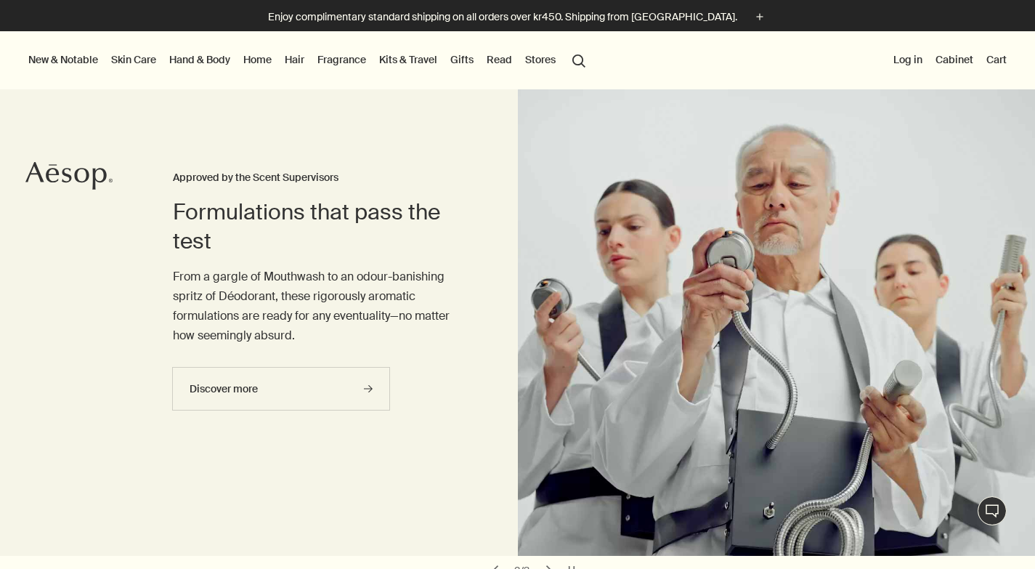
click at [908, 62] on button "Log in" at bounding box center [907, 59] width 35 height 19
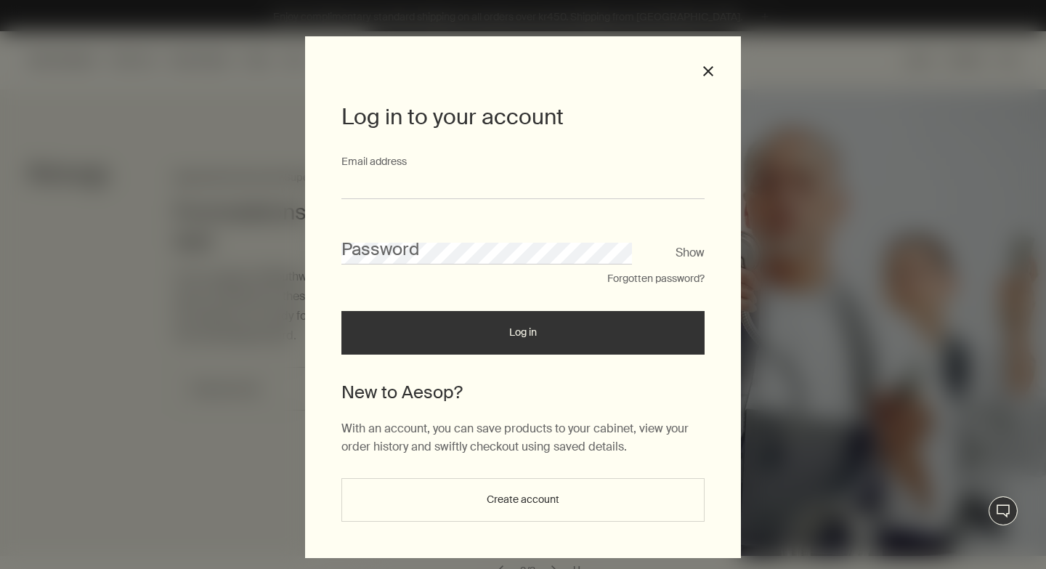
click at [536, 183] on input "Email address" at bounding box center [522, 185] width 363 height 27
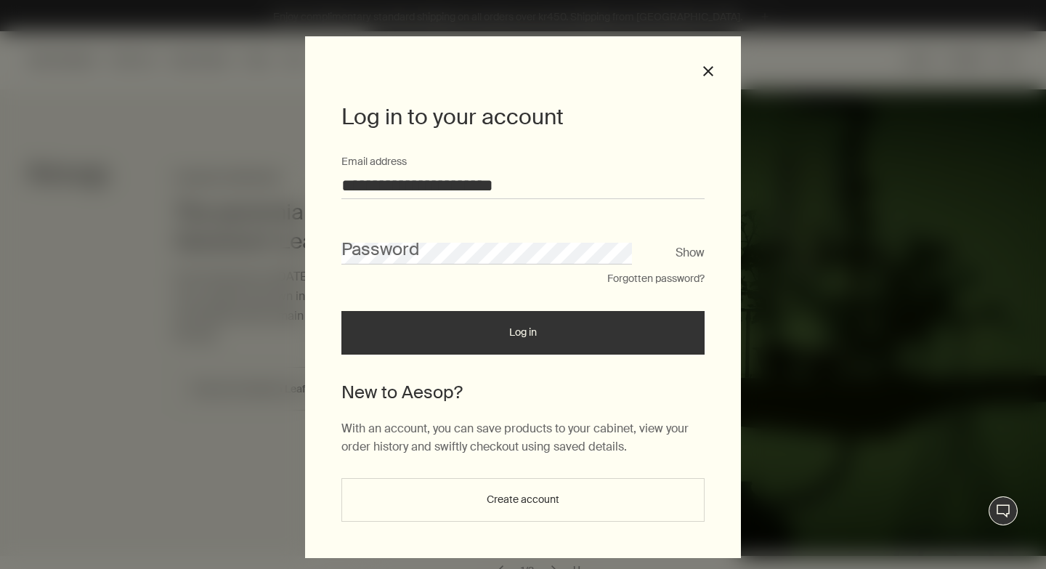
type input "**********"
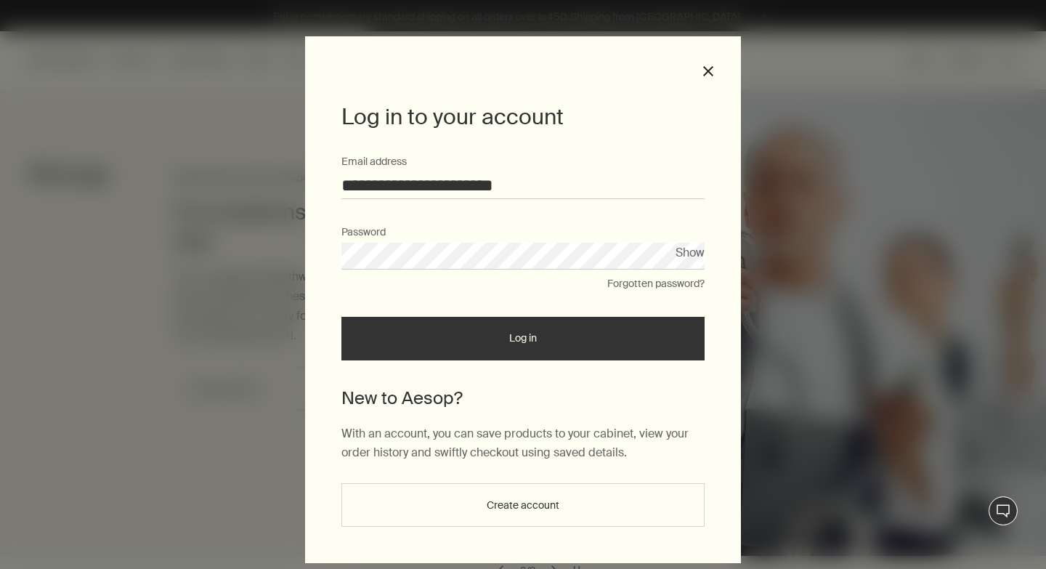
click at [341, 317] on button "Log in" at bounding box center [522, 339] width 363 height 44
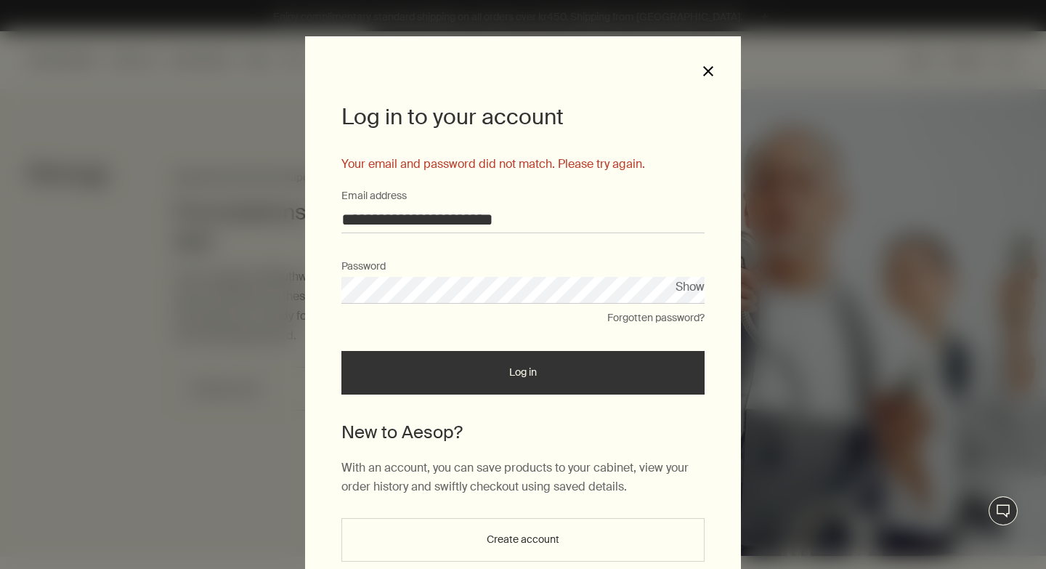
click at [704, 70] on button "close" at bounding box center [707, 71] width 13 height 13
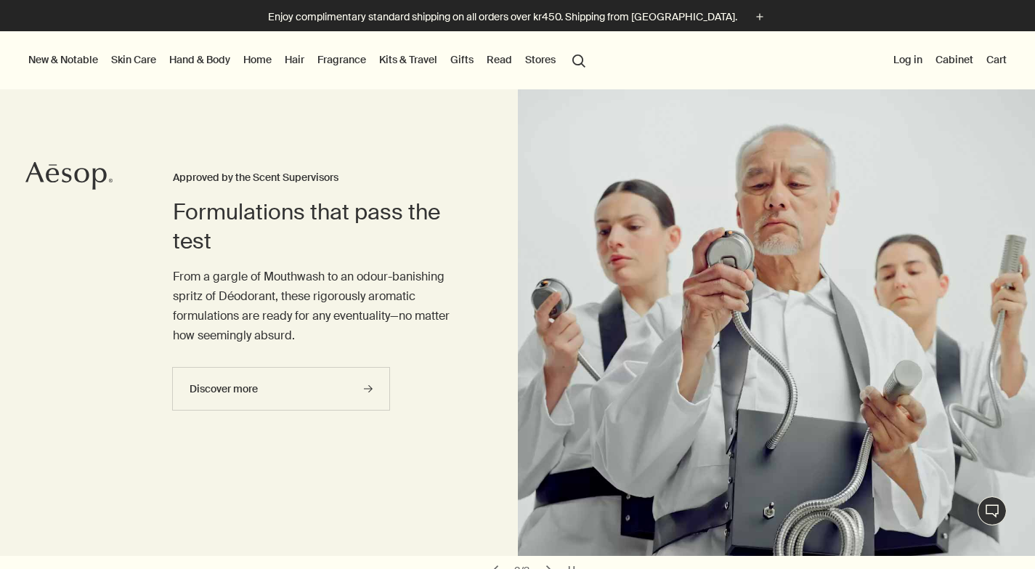
click at [192, 60] on link "Hand & Body" at bounding box center [199, 59] width 67 height 19
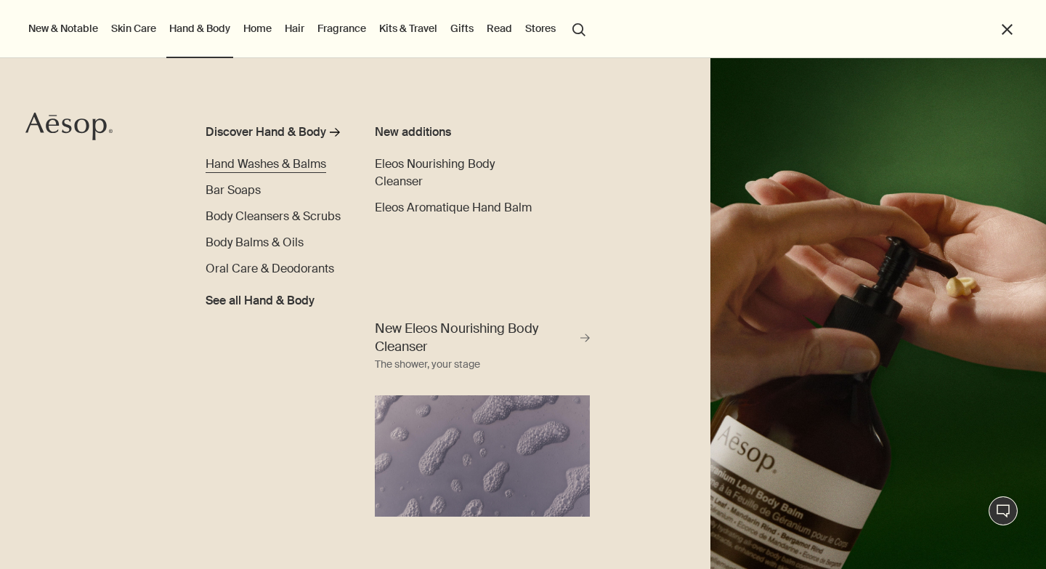
click at [312, 164] on span "Hand Washes & Balms" at bounding box center [265, 163] width 121 height 15
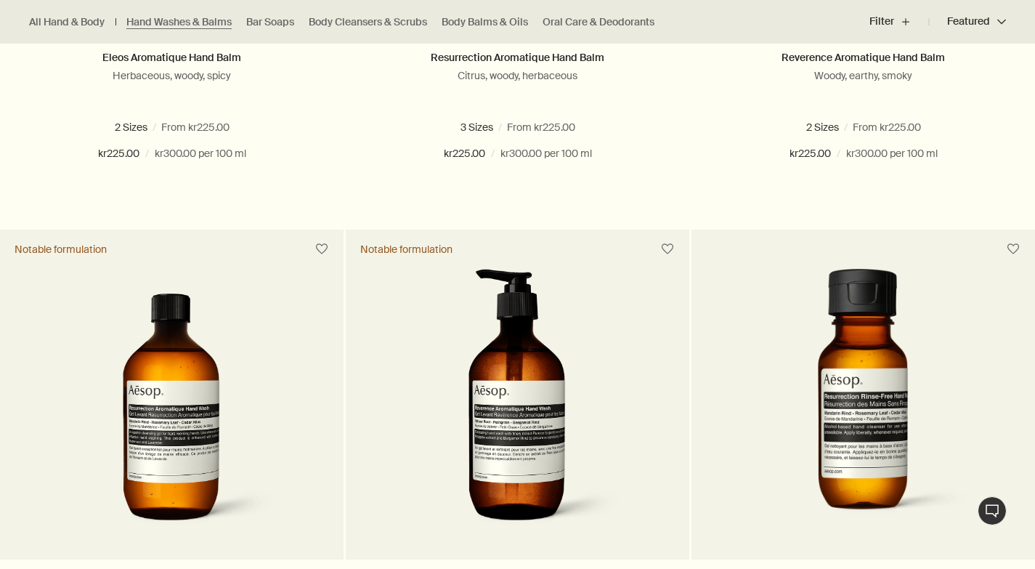
scroll to position [958, 0]
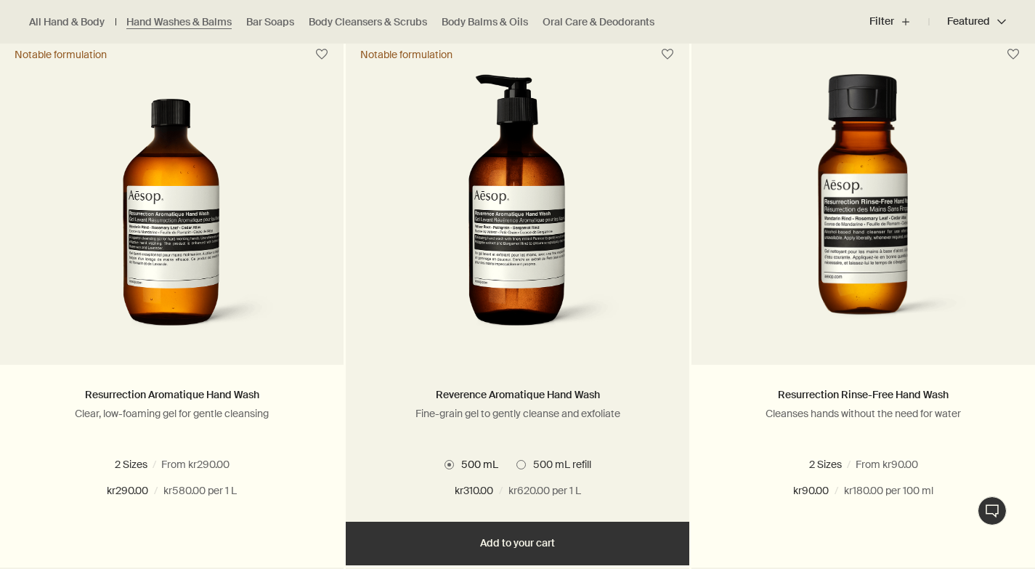
click at [529, 269] on img at bounding box center [517, 208] width 217 height 269
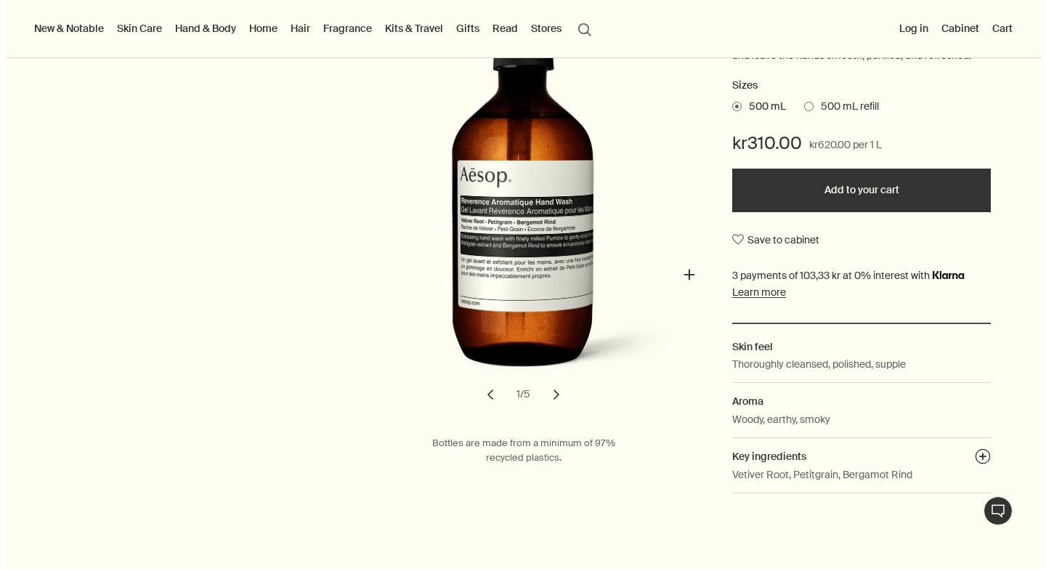
scroll to position [269, 0]
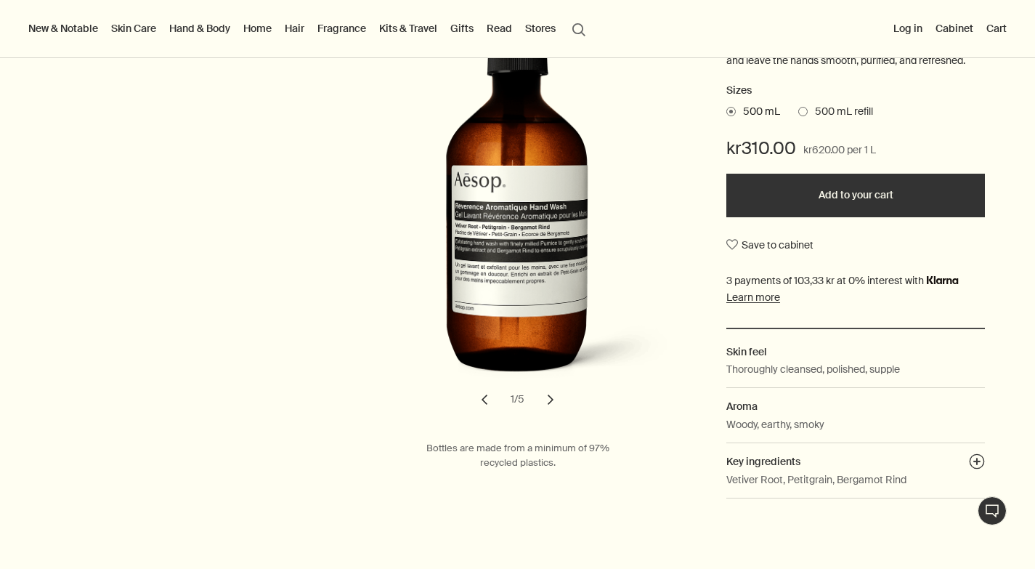
click at [852, 201] on button "Add to your cart" at bounding box center [855, 196] width 258 height 44
click at [199, 28] on link "Hand & Body" at bounding box center [199, 28] width 67 height 19
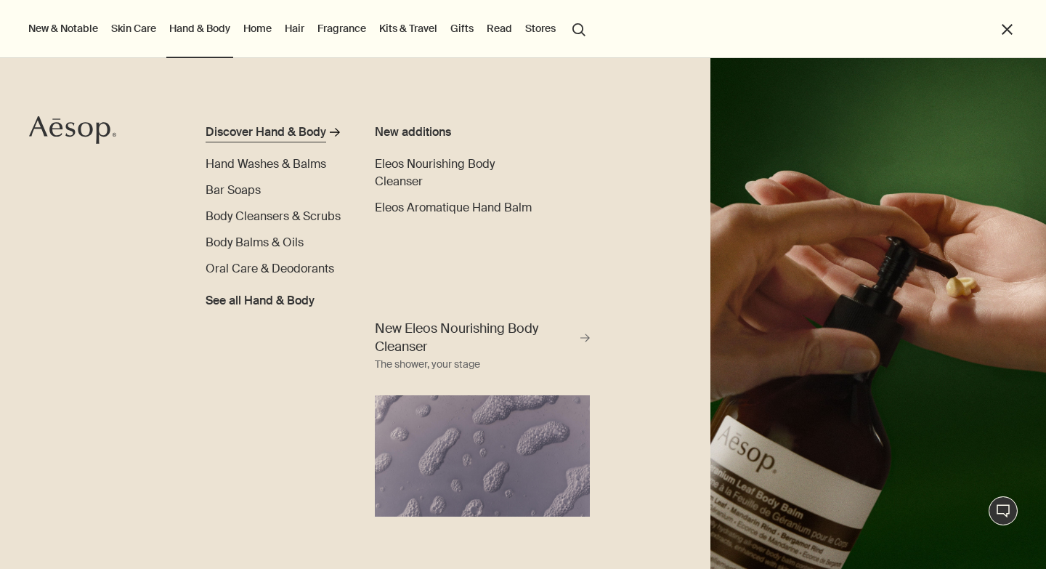
click at [242, 126] on div "Discover Hand & Body" at bounding box center [265, 131] width 121 height 17
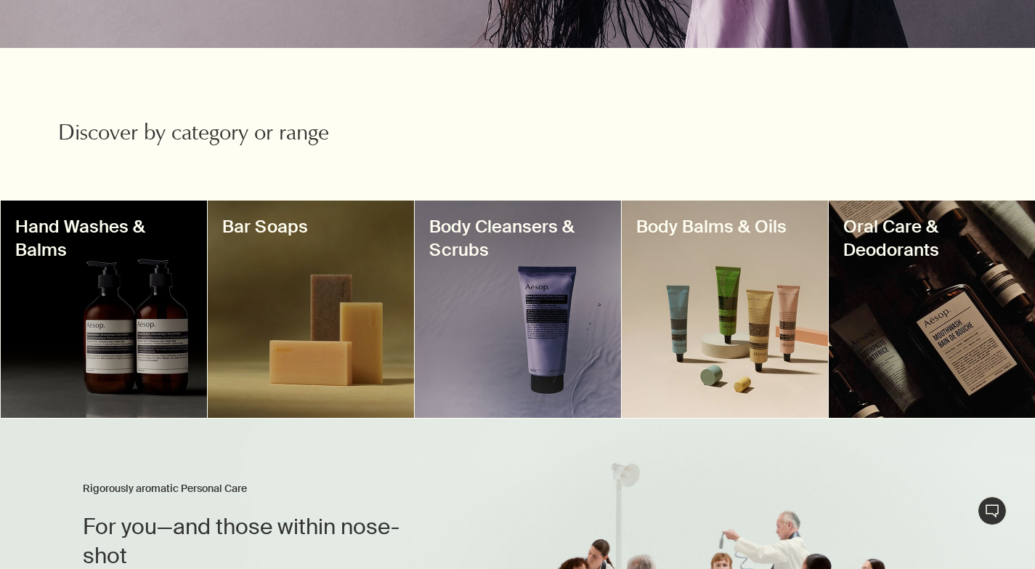
scroll to position [396, 0]
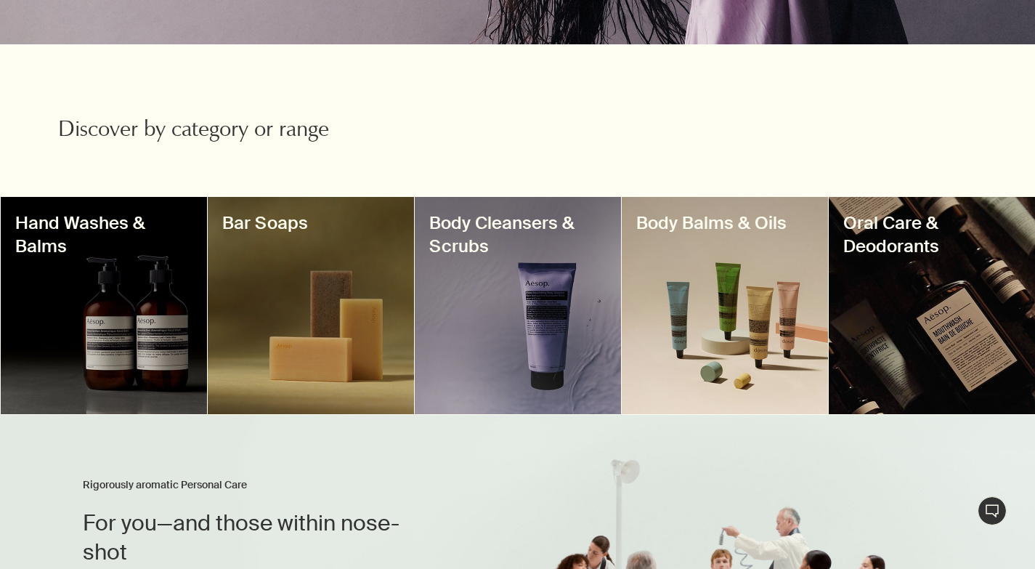
click at [680, 306] on div at bounding box center [725, 305] width 206 height 217
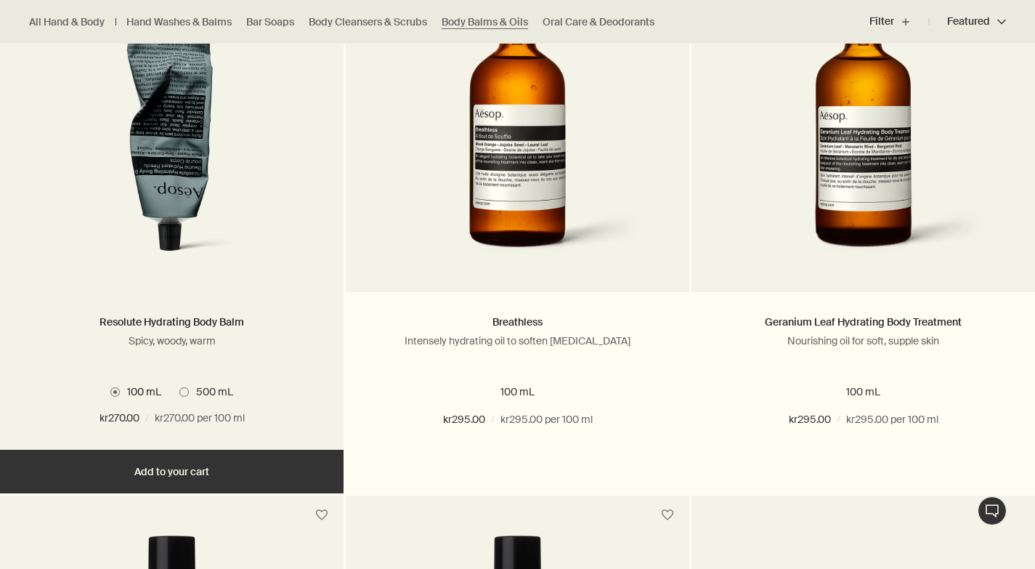
scroll to position [1102, 0]
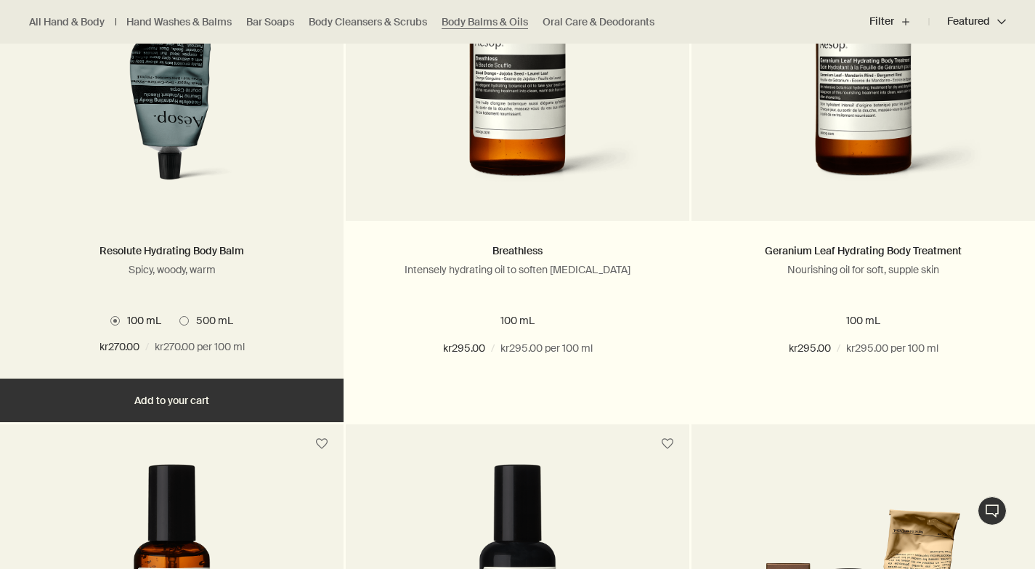
click at [179, 400] on button "Add Add to your cart" at bounding box center [171, 400] width 343 height 44
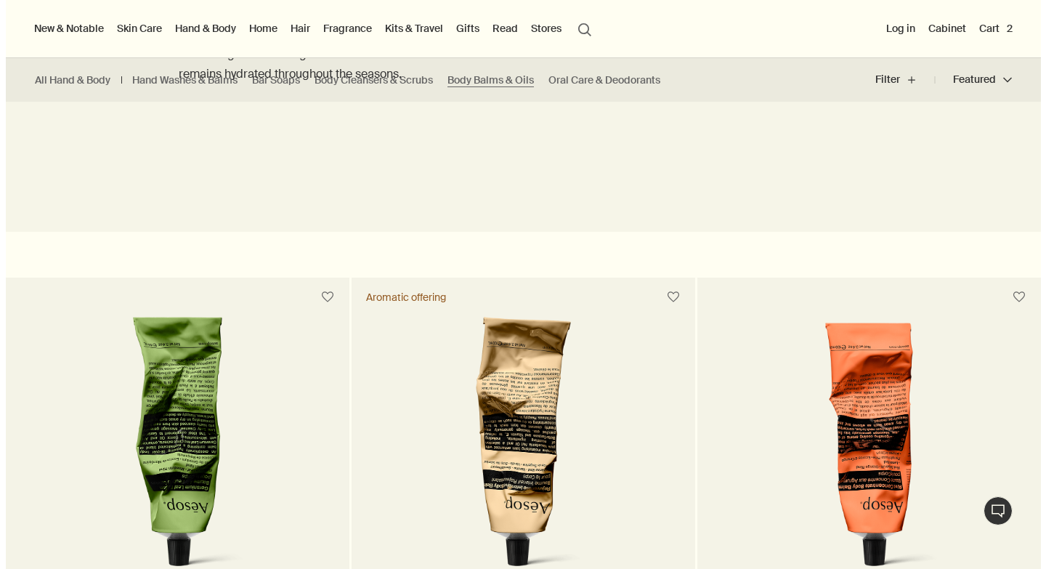
scroll to position [0, 0]
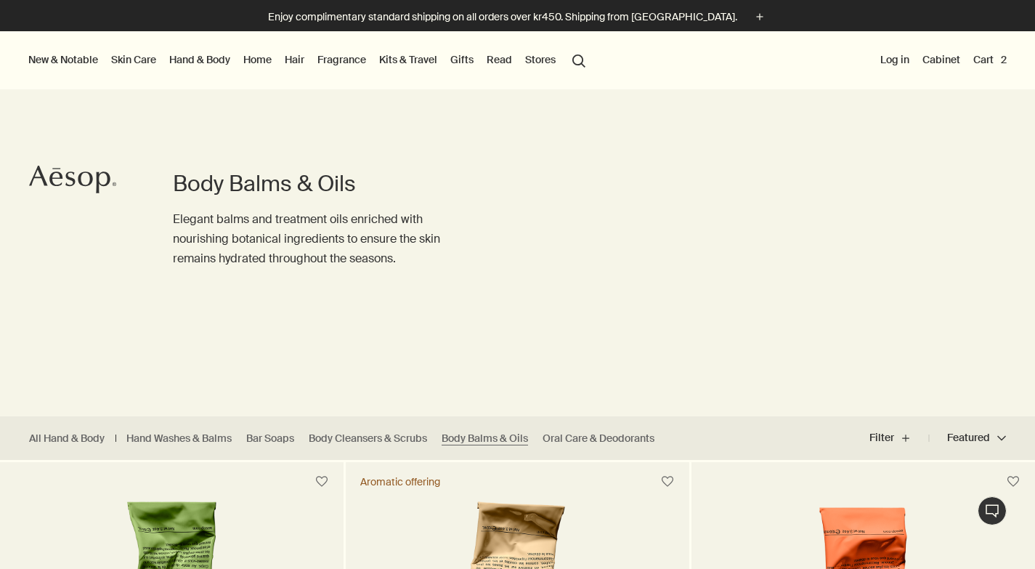
click at [583, 56] on button "search Search" at bounding box center [579, 60] width 26 height 28
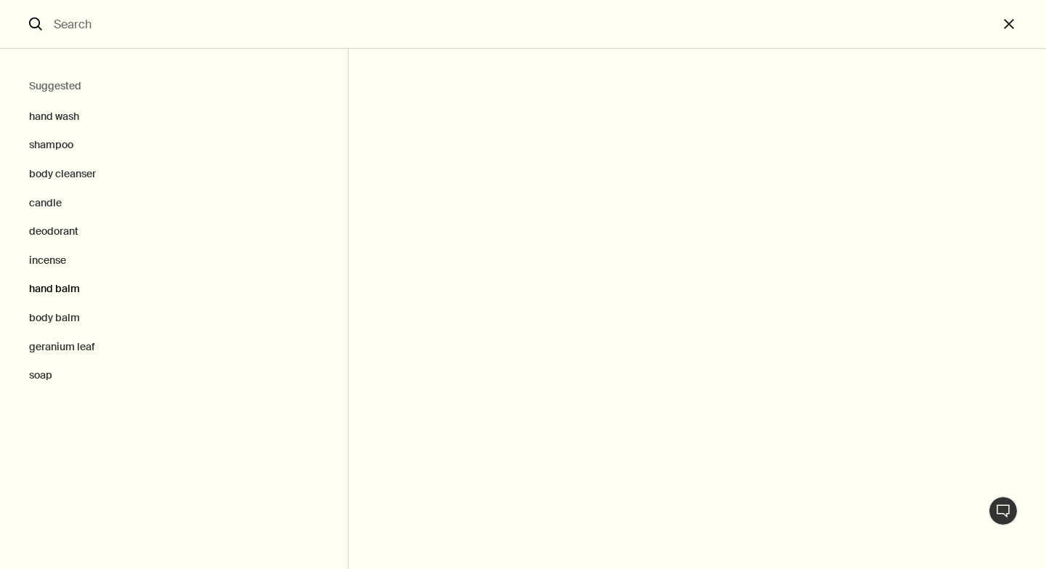
click at [57, 283] on button "hand balm" at bounding box center [174, 288] width 348 height 29
type input "hand balm"
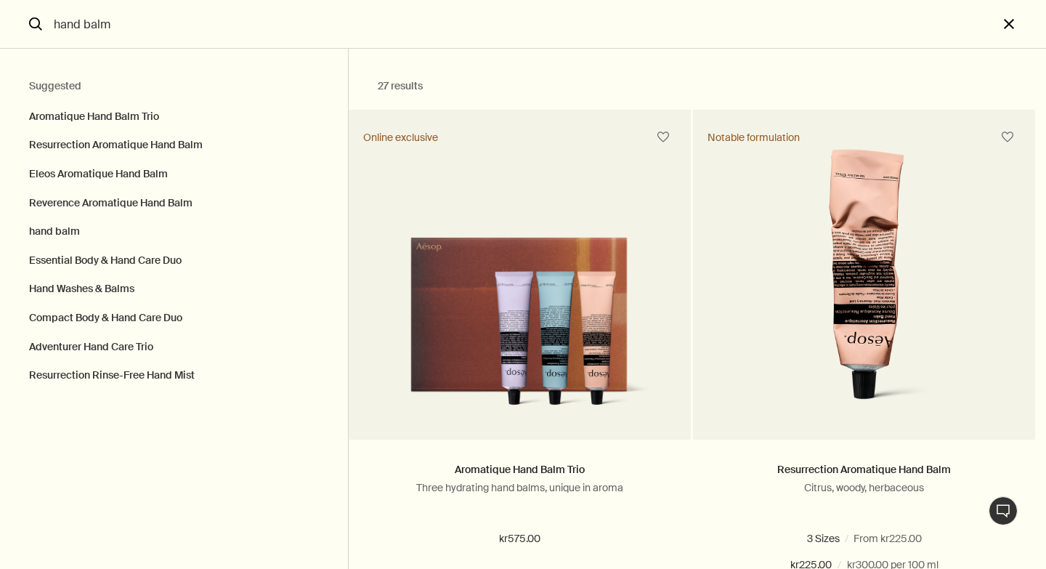
click at [1014, 25] on button "close" at bounding box center [1022, 24] width 48 height 49
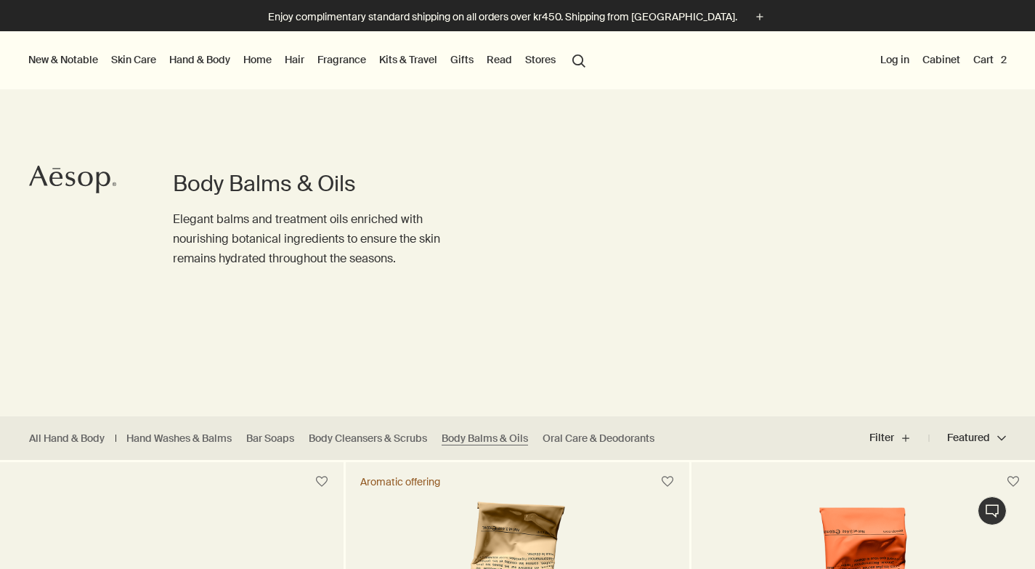
click at [464, 60] on link "Gifts" at bounding box center [461, 59] width 29 height 19
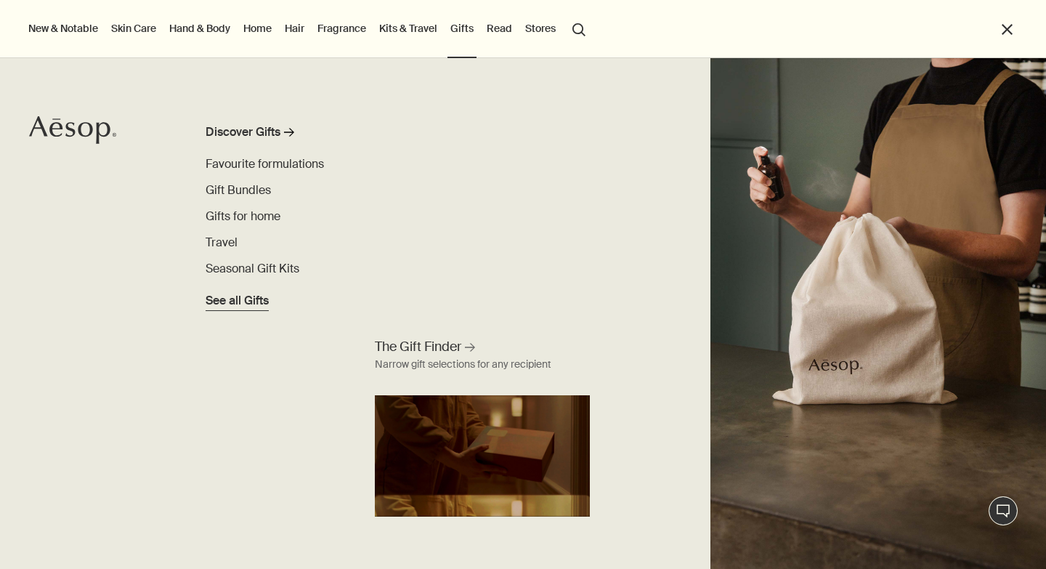
click at [249, 297] on span "See all Gifts" at bounding box center [236, 300] width 63 height 17
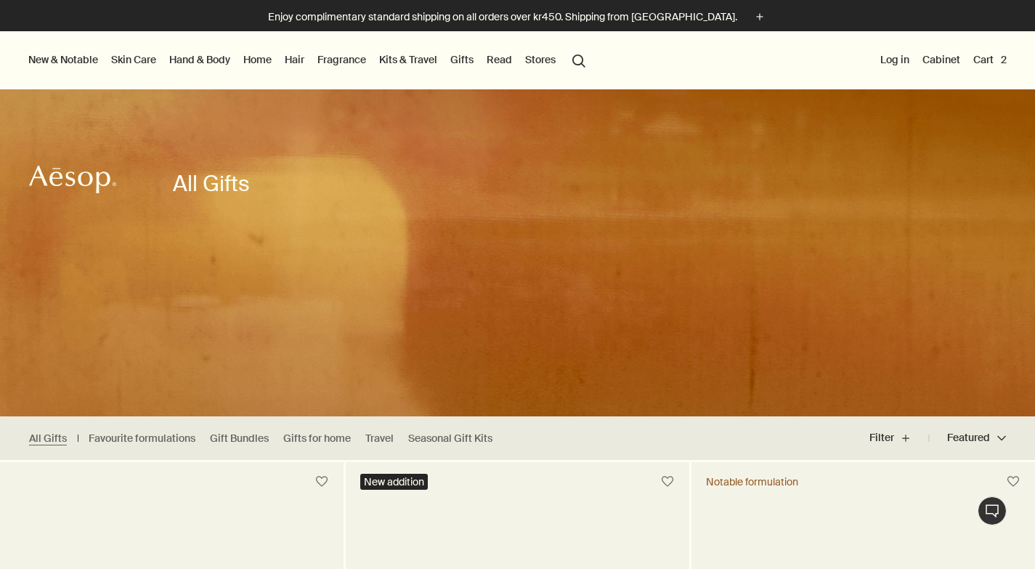
click at [982, 61] on button "Cart 2" at bounding box center [989, 59] width 39 height 19
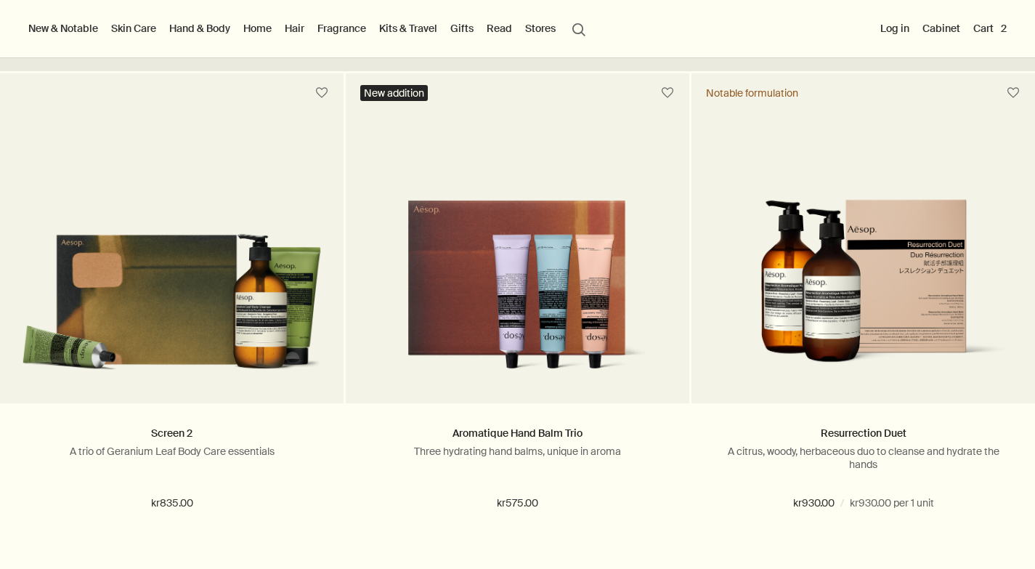
scroll to position [388, 0]
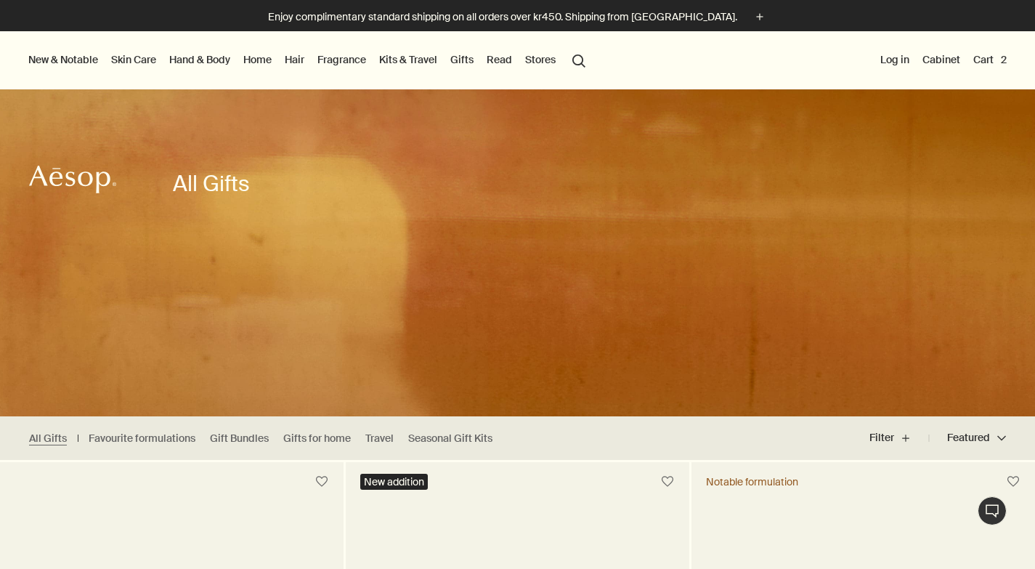
scroll to position [36, 0]
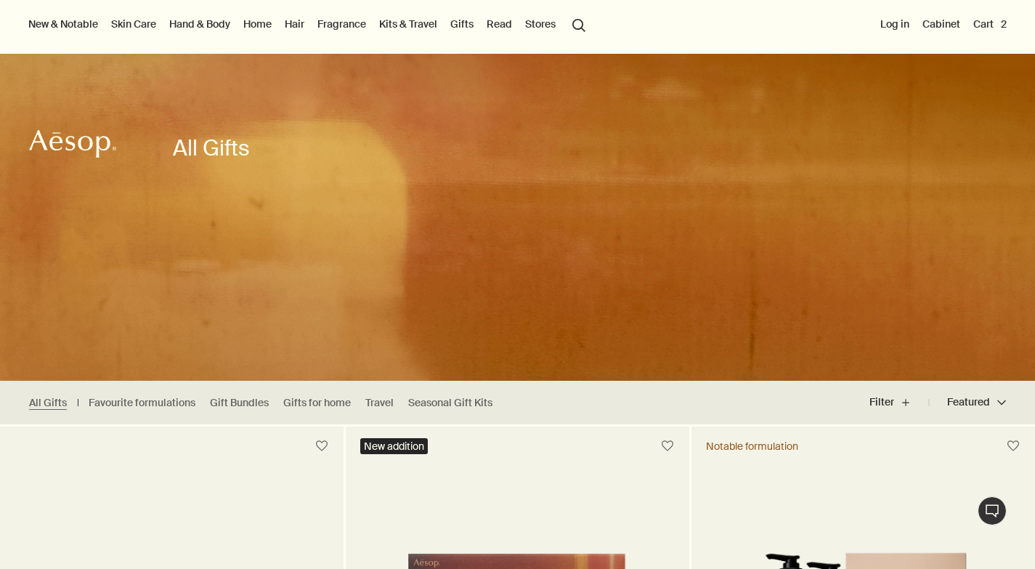
click at [982, 25] on button "Cart 2" at bounding box center [989, 24] width 39 height 19
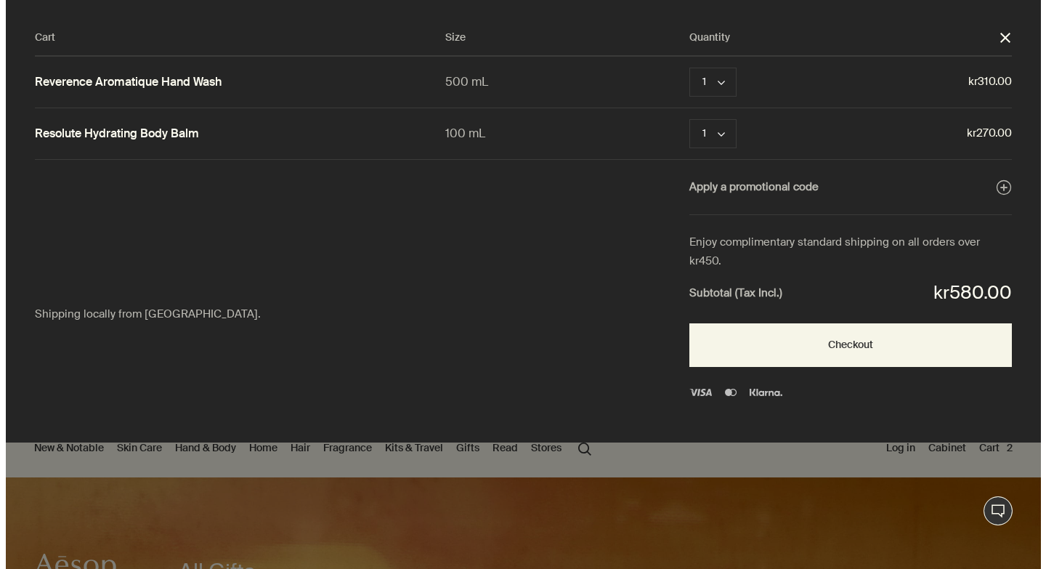
scroll to position [0, 0]
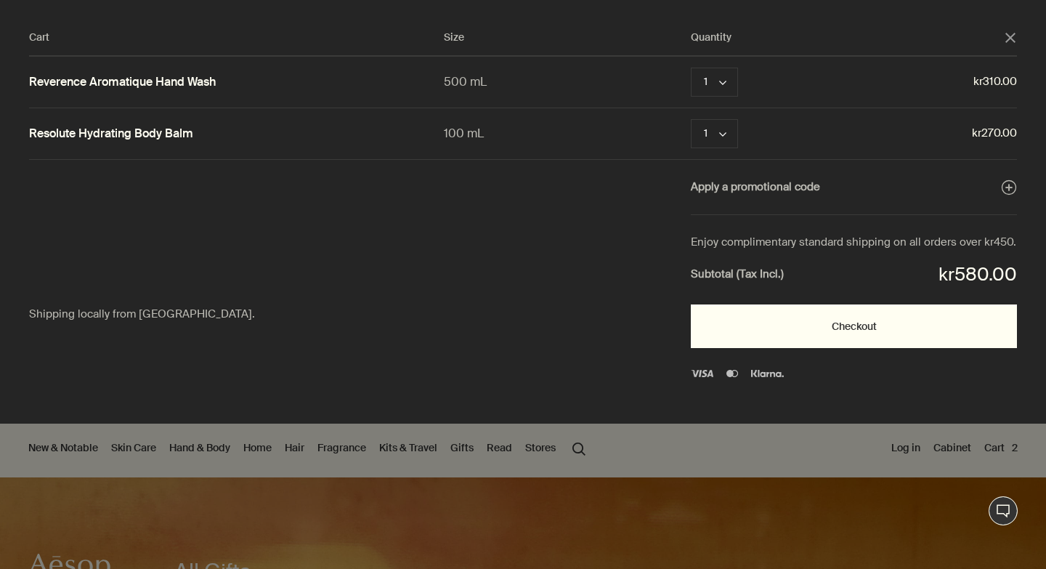
click at [859, 319] on button "Checkout" at bounding box center [854, 326] width 326 height 44
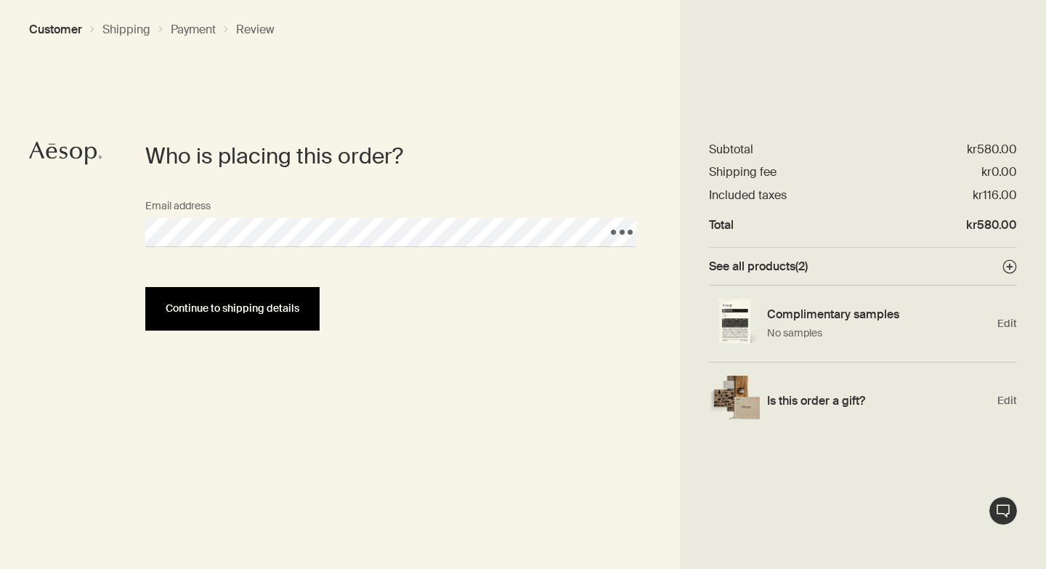
click at [237, 307] on span "Continue to shipping details" at bounding box center [233, 308] width 134 height 11
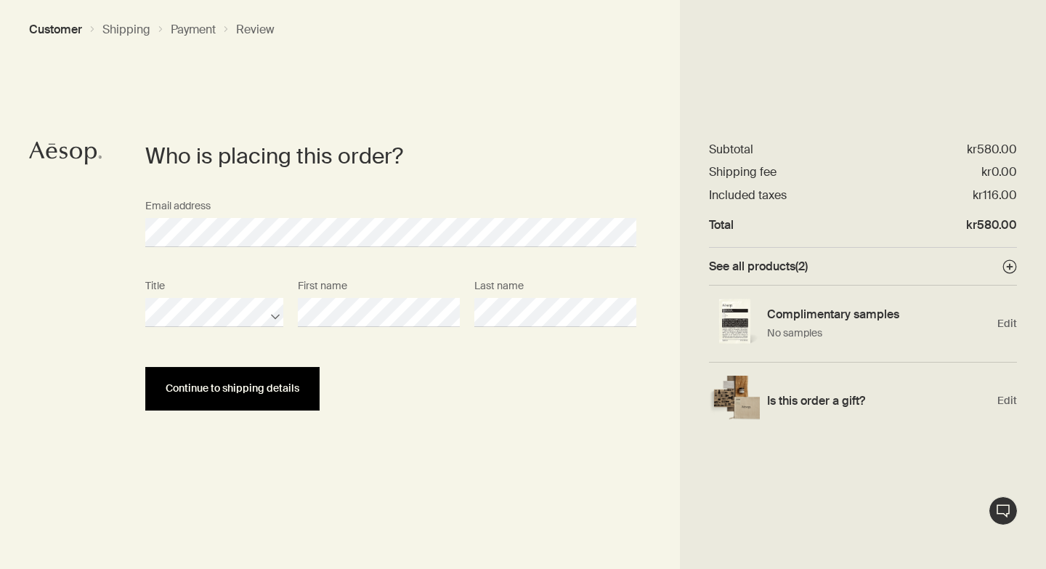
click at [268, 388] on span "Continue to shipping details" at bounding box center [233, 388] width 134 height 11
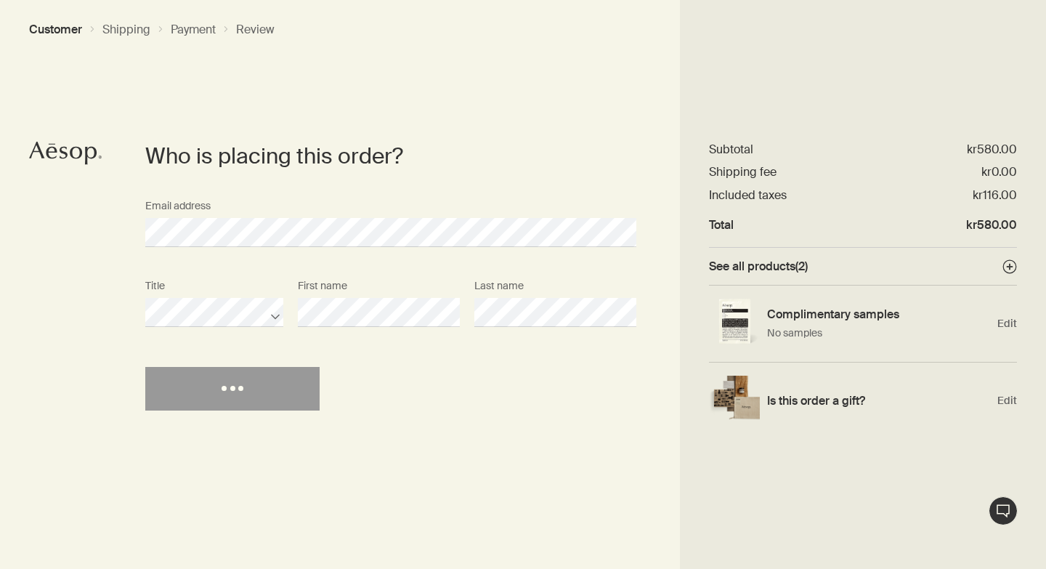
select select "DK"
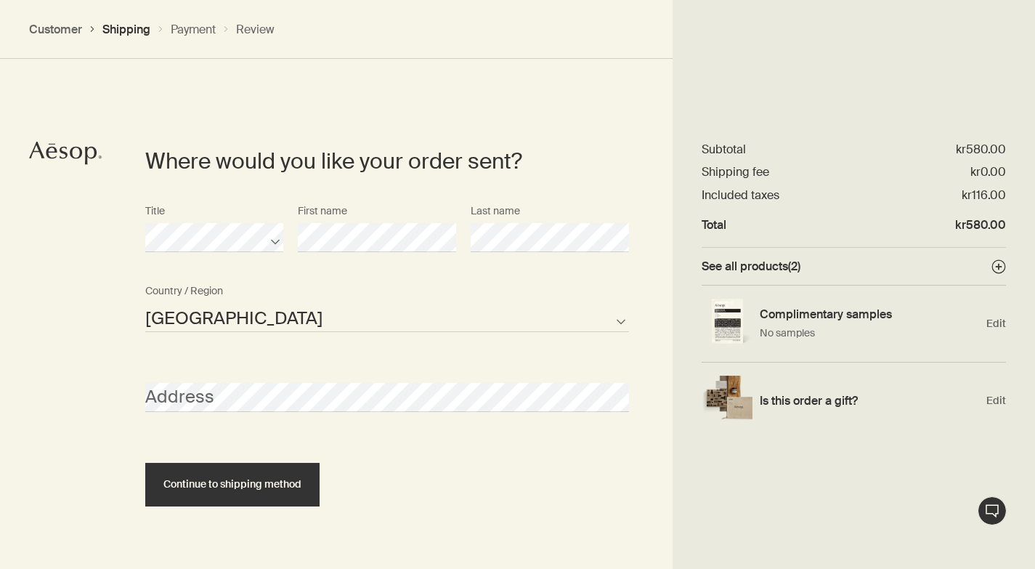
scroll to position [325, 0]
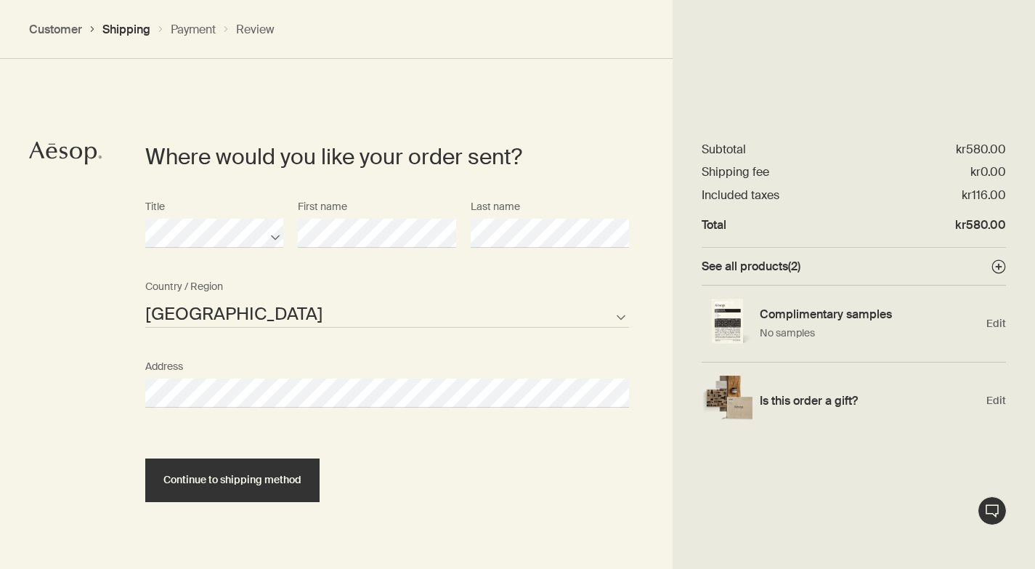
select select "DK"
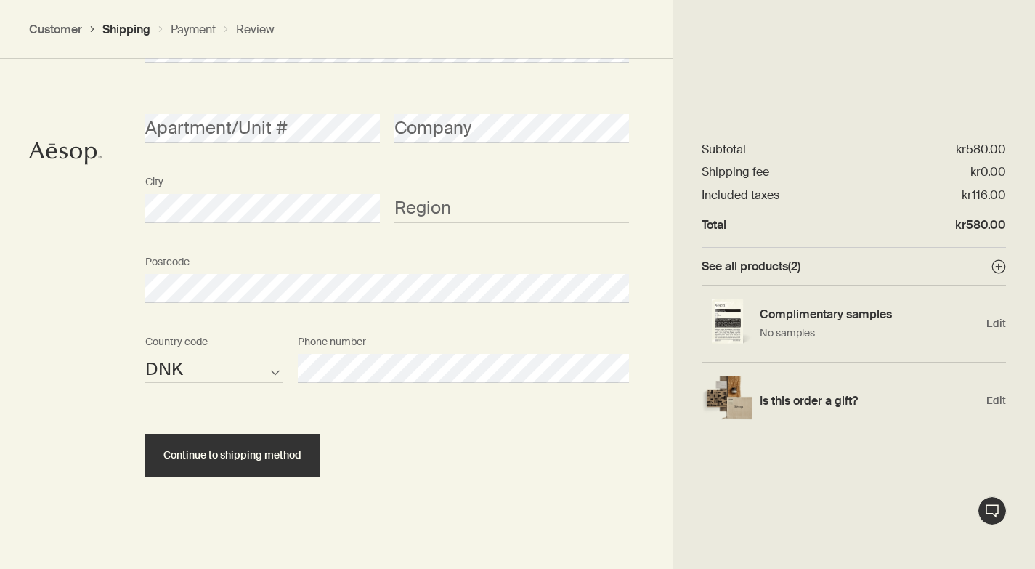
scroll to position [674, 0]
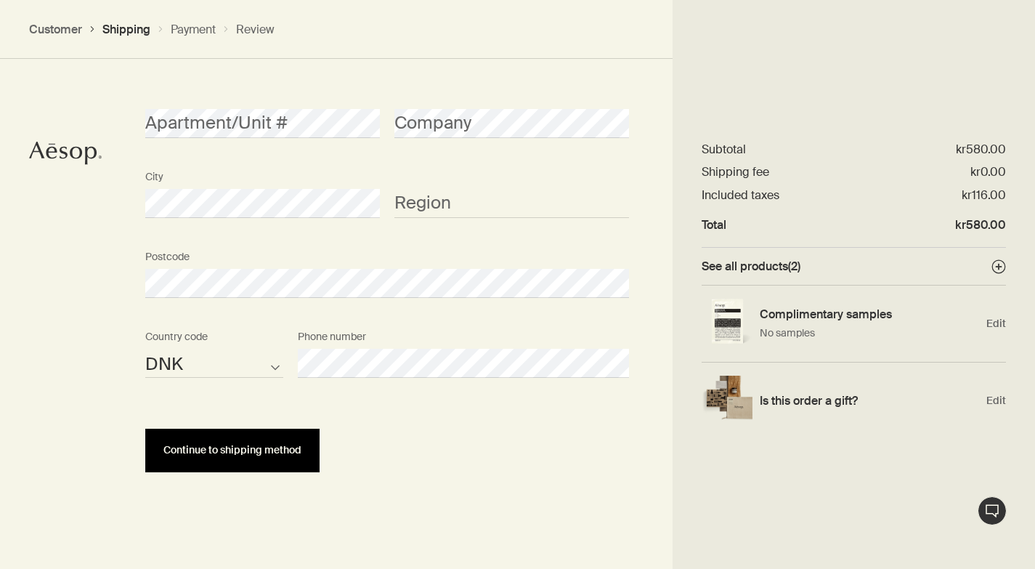
click at [274, 448] on span "Continue to shipping method" at bounding box center [232, 449] width 138 height 11
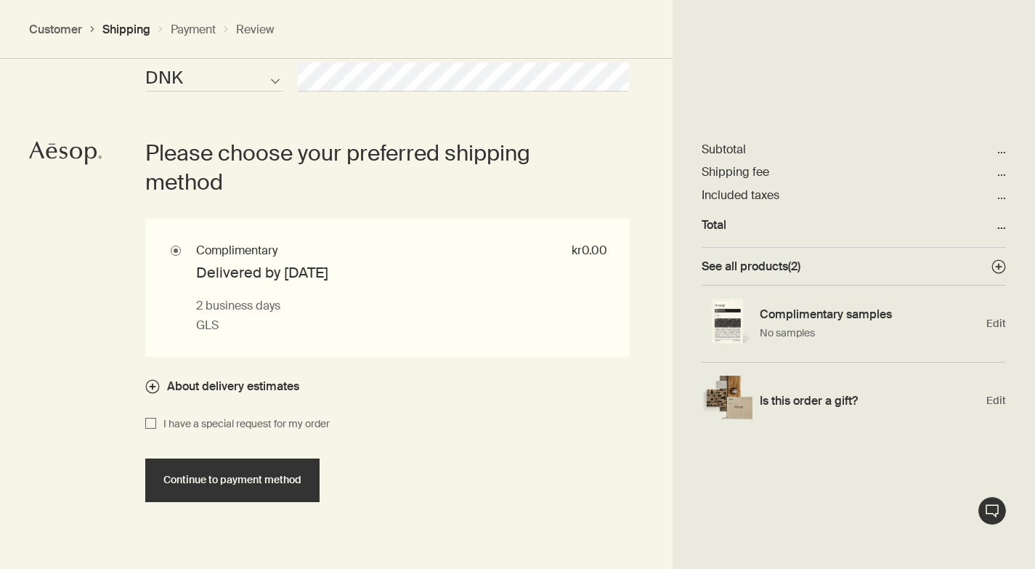
scroll to position [962, 0]
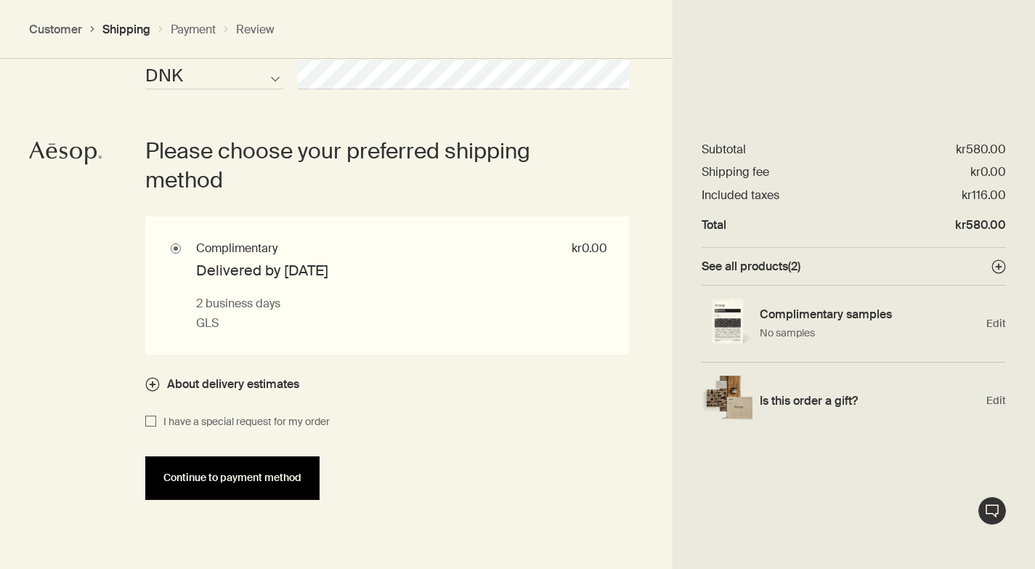
click at [245, 473] on span "Continue to payment method" at bounding box center [232, 477] width 138 height 11
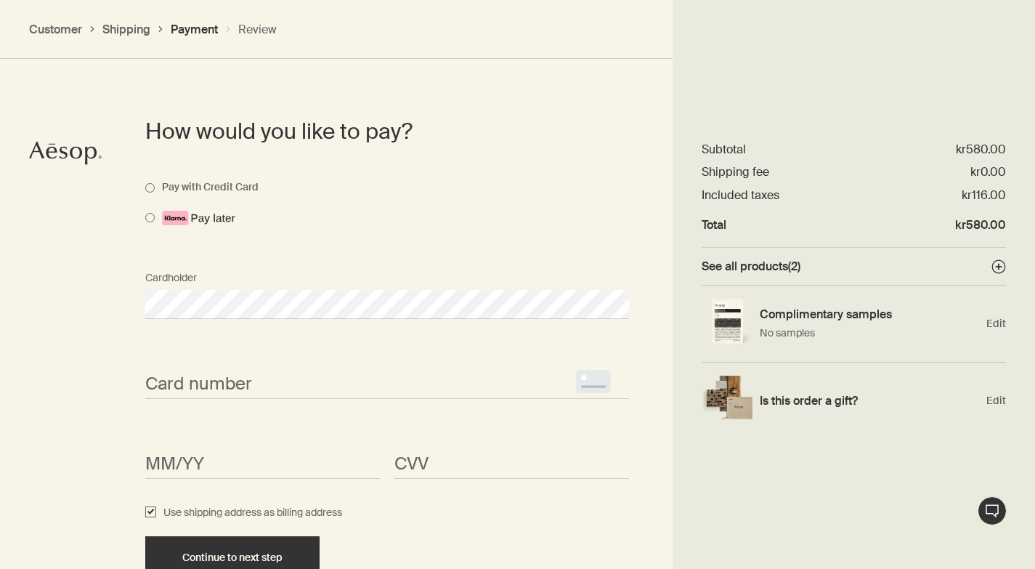
scroll to position [755, 0]
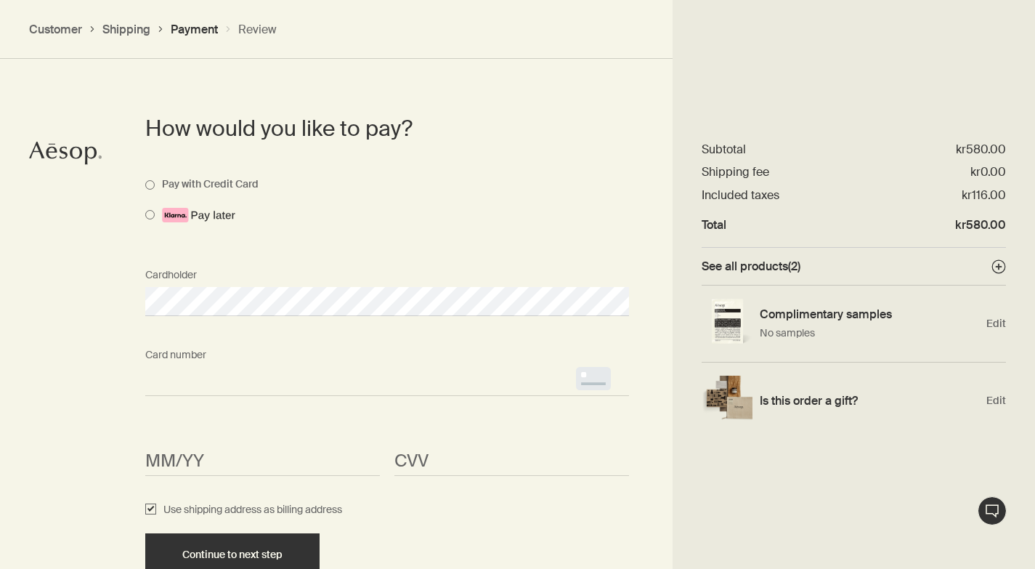
click at [193, 353] on div "Card number <p>Your browser does not support iframes.</p>" at bounding box center [387, 368] width 498 height 54
click at [167, 448] on span "<p>Your browser does not support iframes.</p>" at bounding box center [262, 461] width 235 height 29
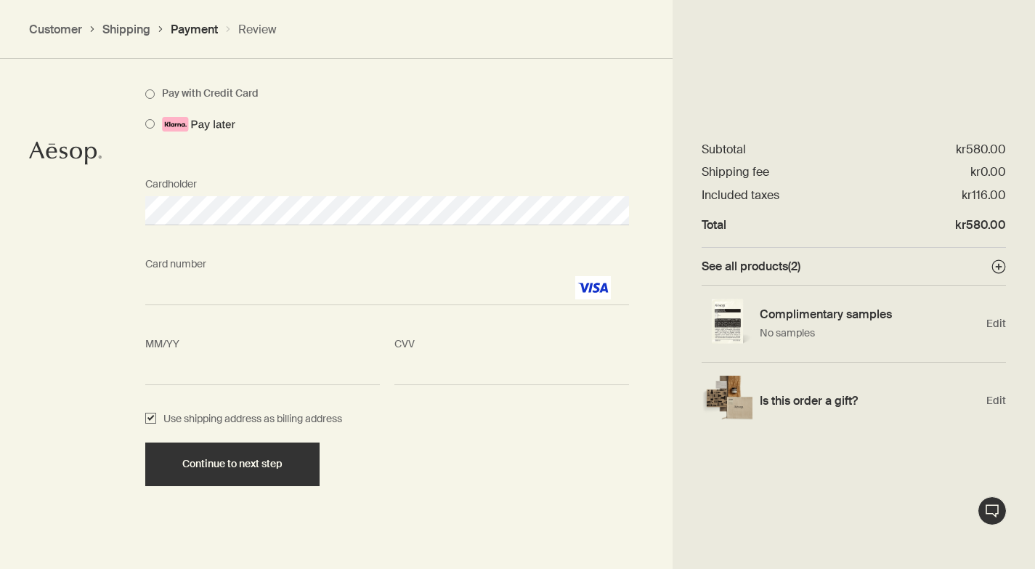
scroll to position [860, 0]
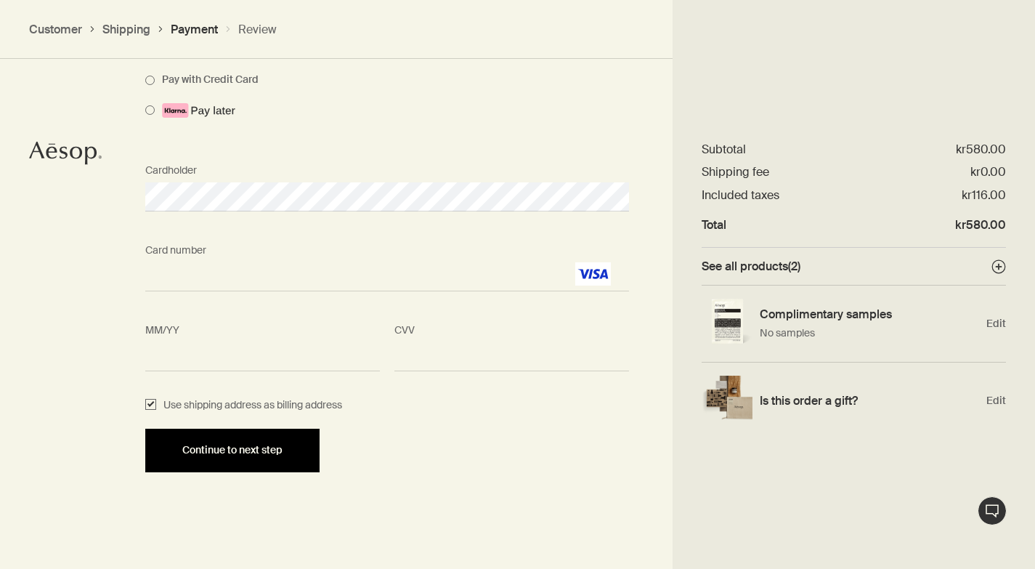
click at [227, 450] on span "Continue to next step" at bounding box center [232, 449] width 100 height 11
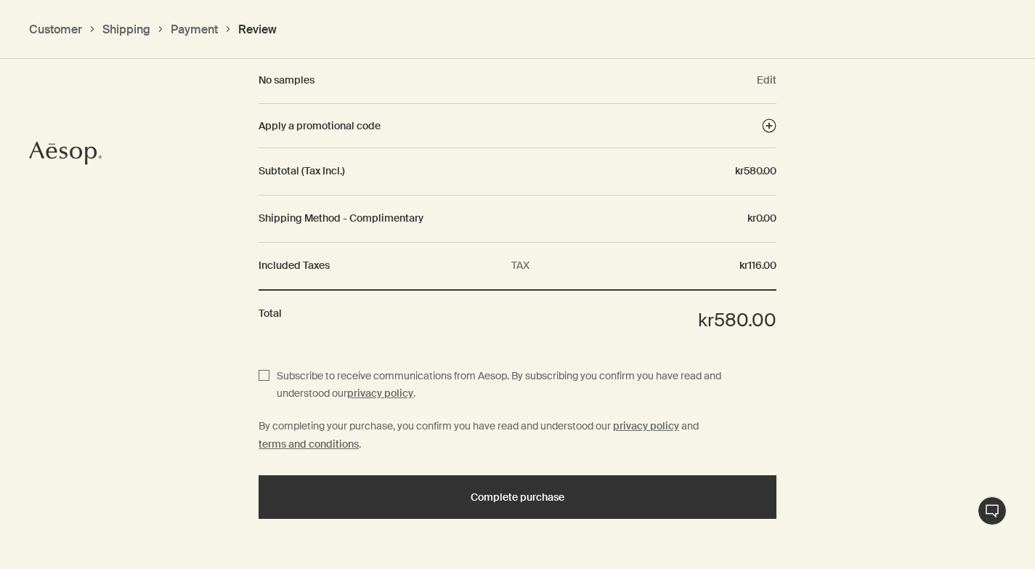
scroll to position [1456, 0]
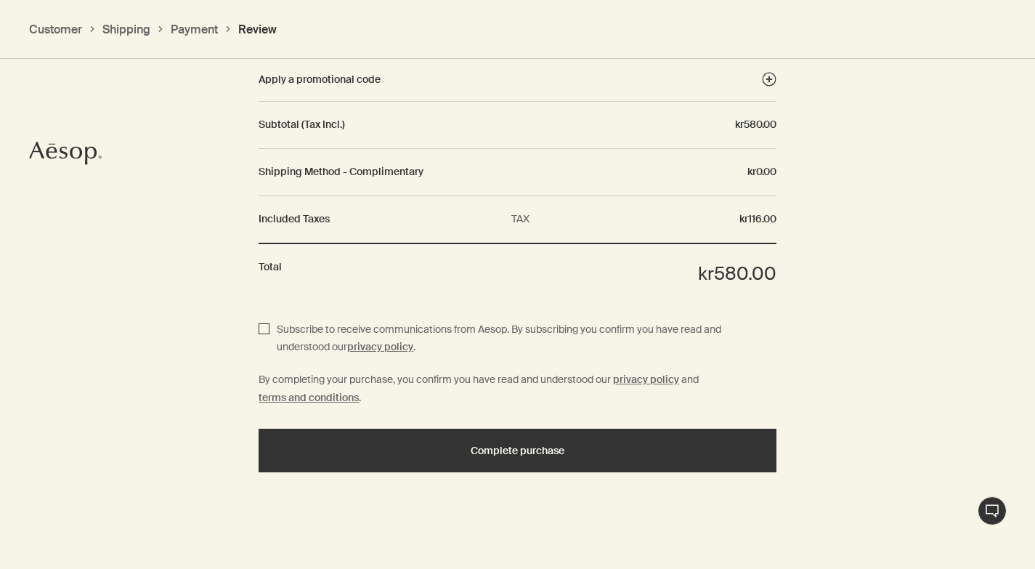
click at [266, 329] on input "Subscribe to receive communications from Aesop. By subscribing you confirm you …" at bounding box center [263, 339] width 11 height 36
checkbox input "true"
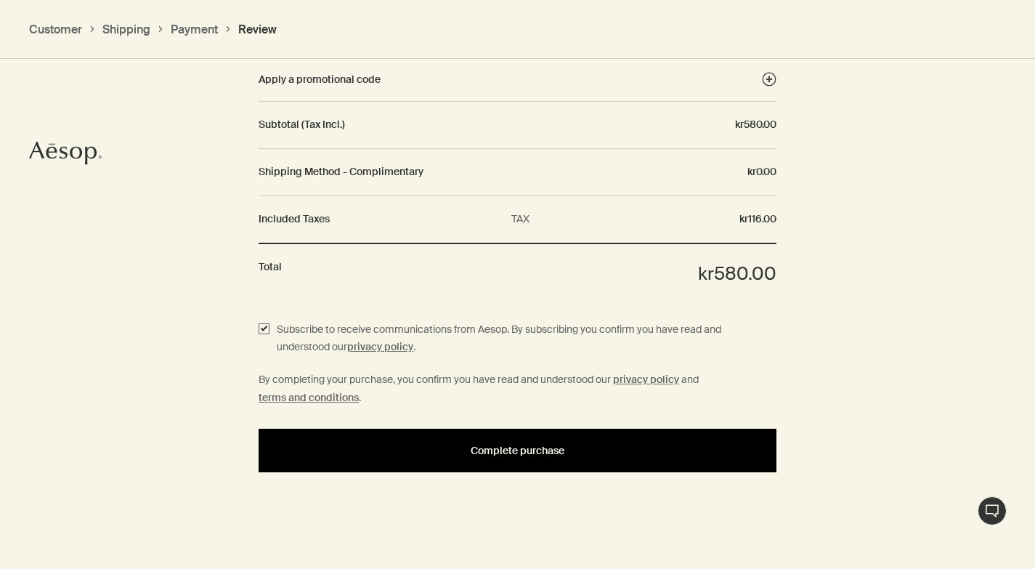
click at [499, 450] on span "Complete purchase" at bounding box center [518, 450] width 94 height 11
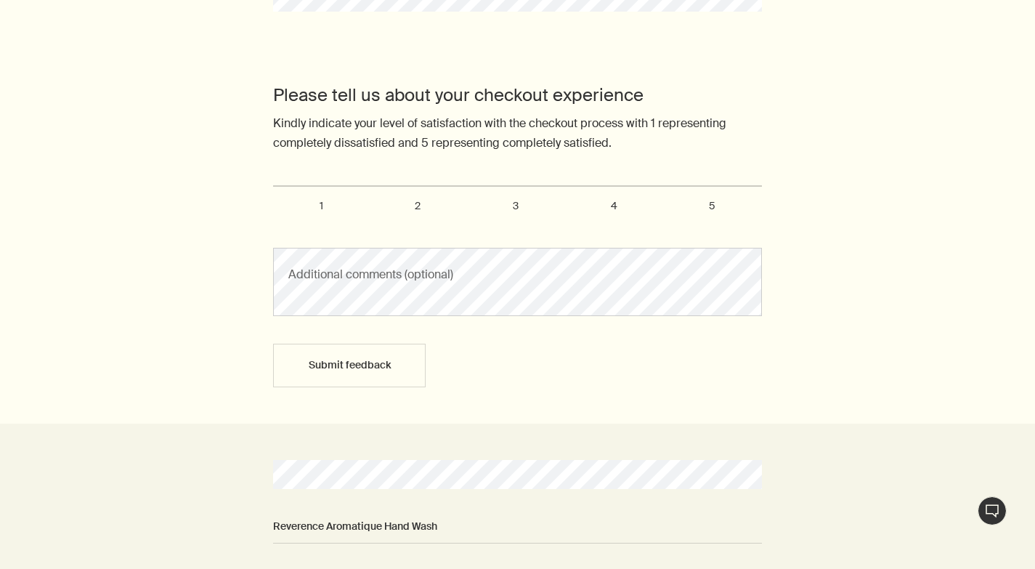
scroll to position [423, 0]
click at [714, 206] on span "5" at bounding box center [712, 204] width 7 height 13
click at [286, 195] on input "5" at bounding box center [281, 190] width 9 height 9
radio input "true"
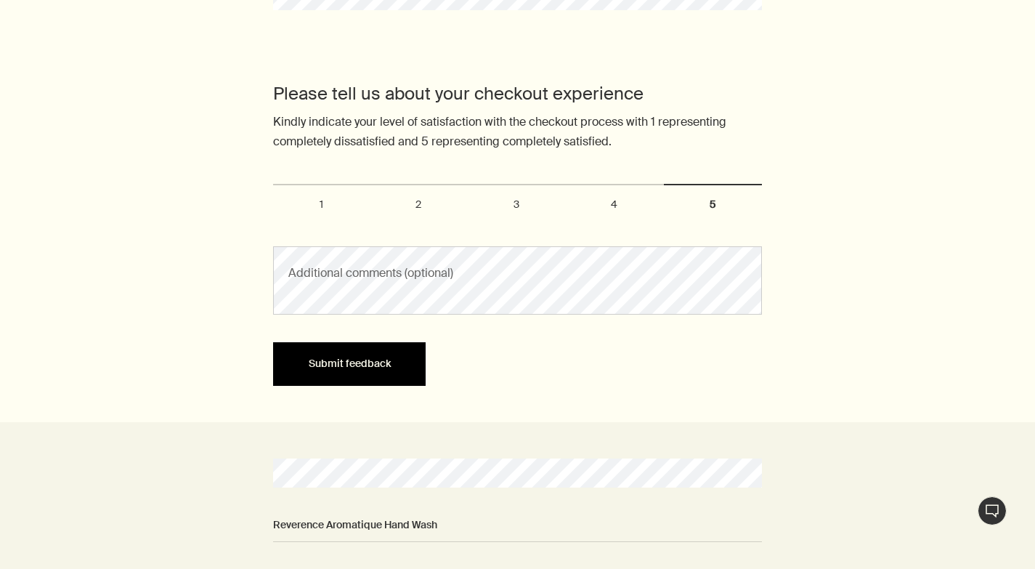
click at [343, 363] on button "Submit feedback" at bounding box center [349, 364] width 152 height 44
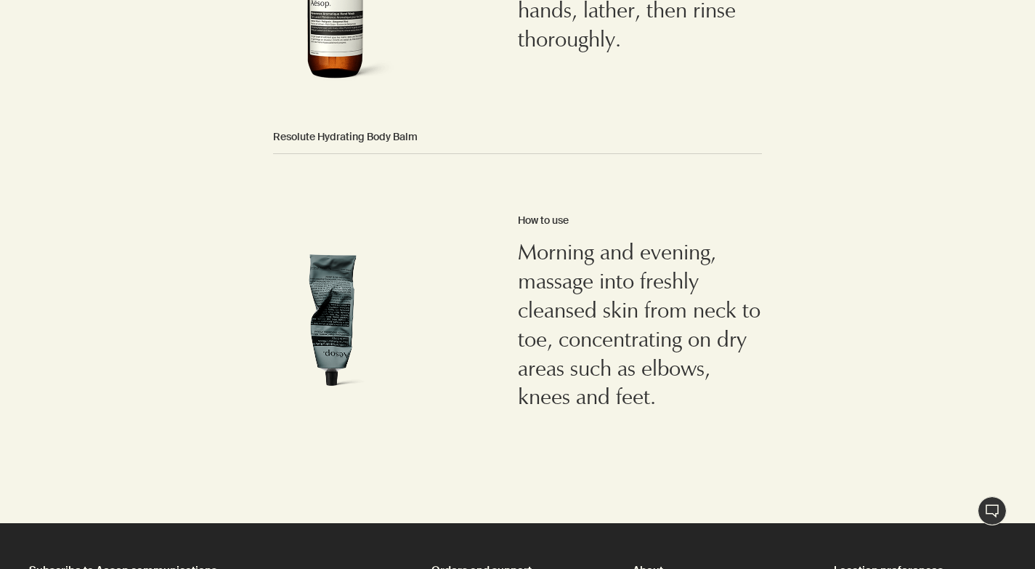
scroll to position [0, 0]
